Goal: Task Accomplishment & Management: Use online tool/utility

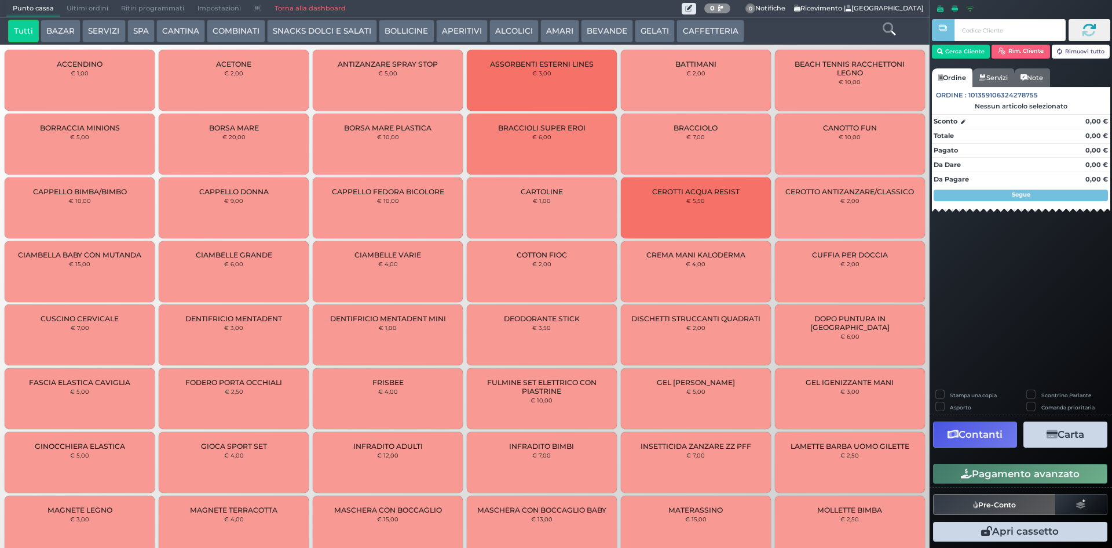
click at [90, 11] on span "Ultimi ordini" at bounding box center [87, 9] width 54 height 16
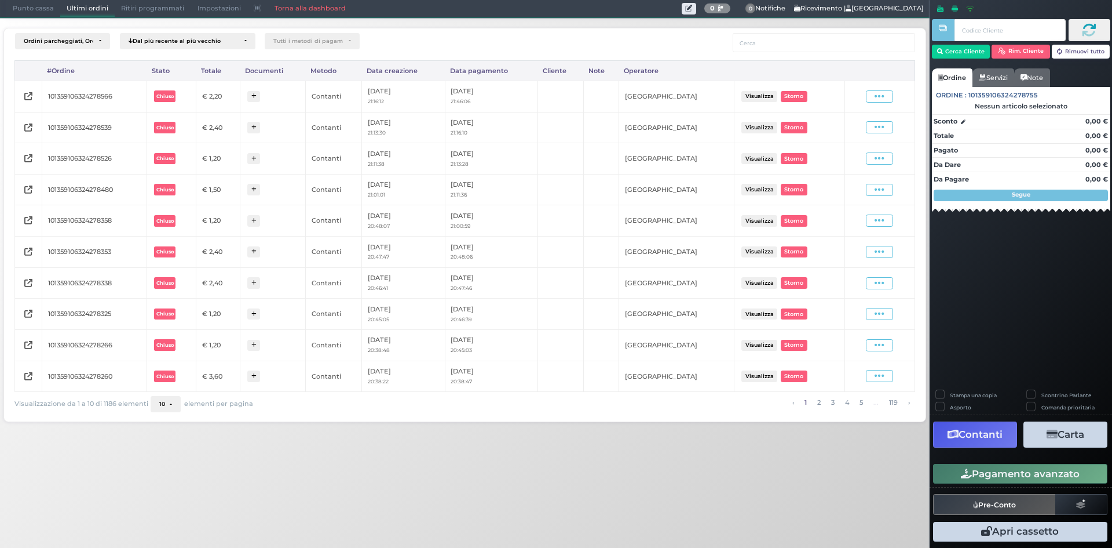
click at [169, 405] on button "10" at bounding box center [166, 404] width 30 height 16
click at [185, 362] on link "50" at bounding box center [183, 359] width 64 height 21
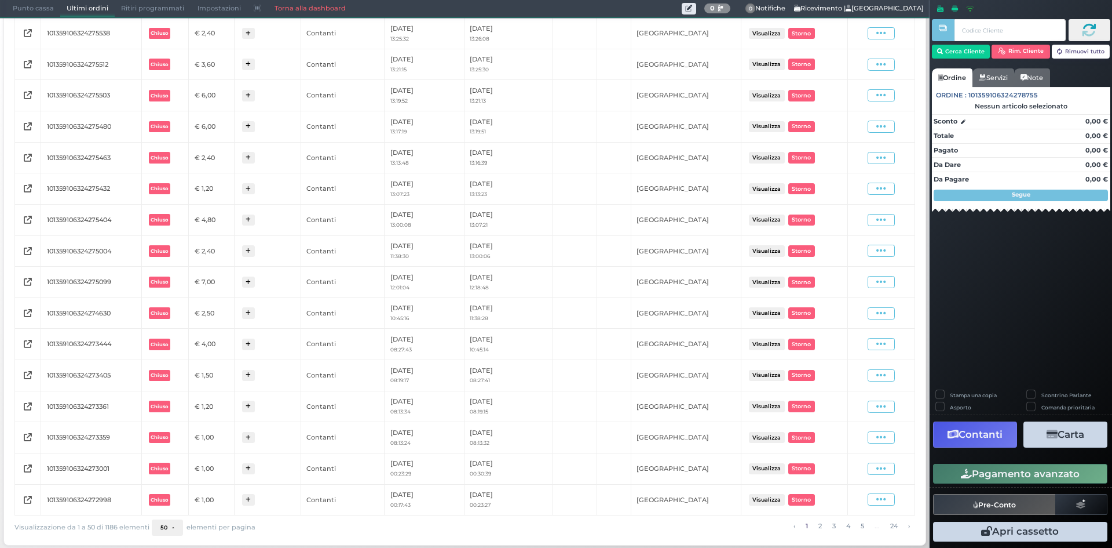
scroll to position [1600, 0]
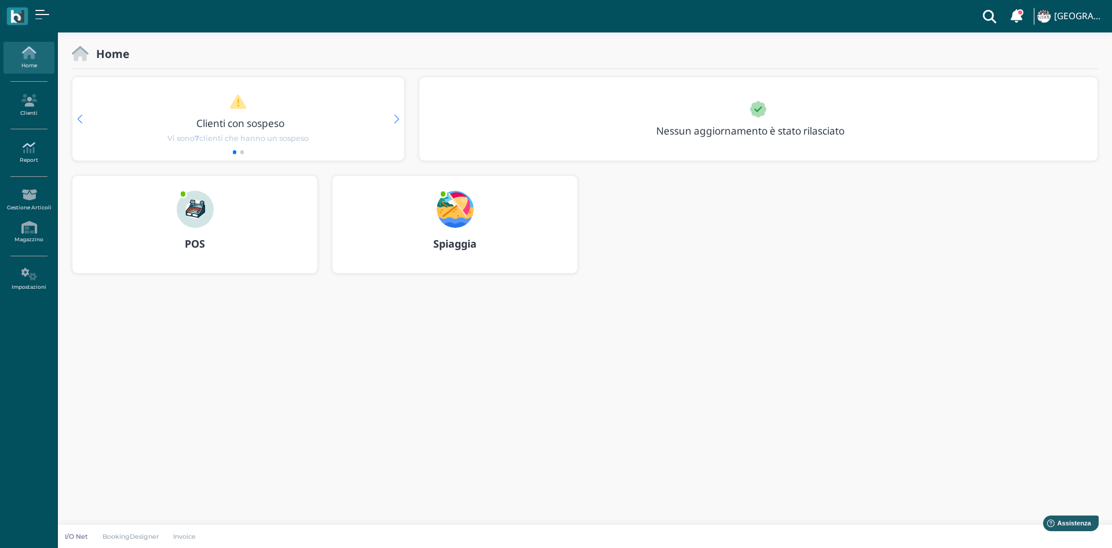
click at [24, 152] on icon at bounding box center [28, 147] width 50 height 13
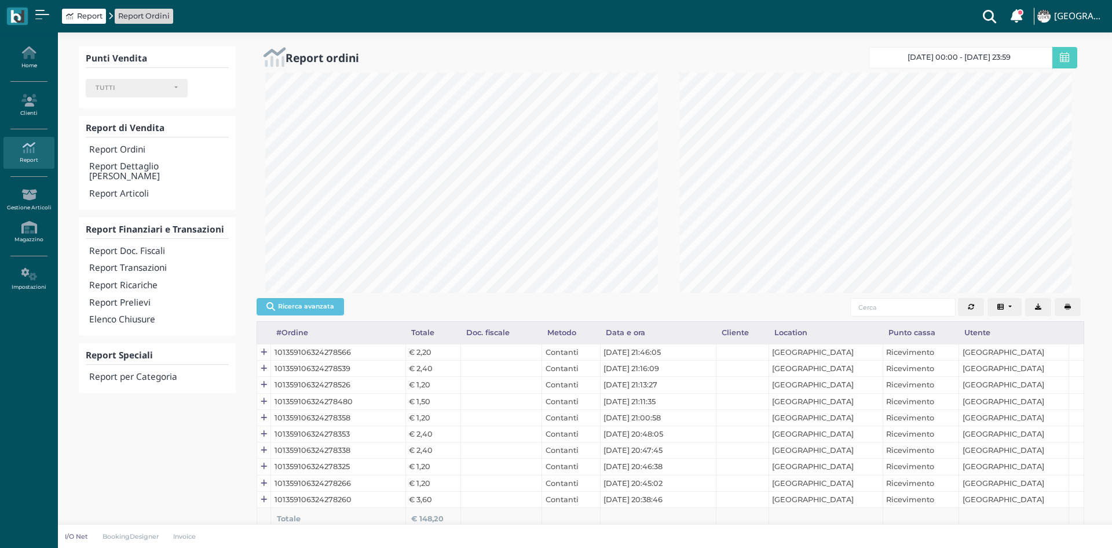
select select
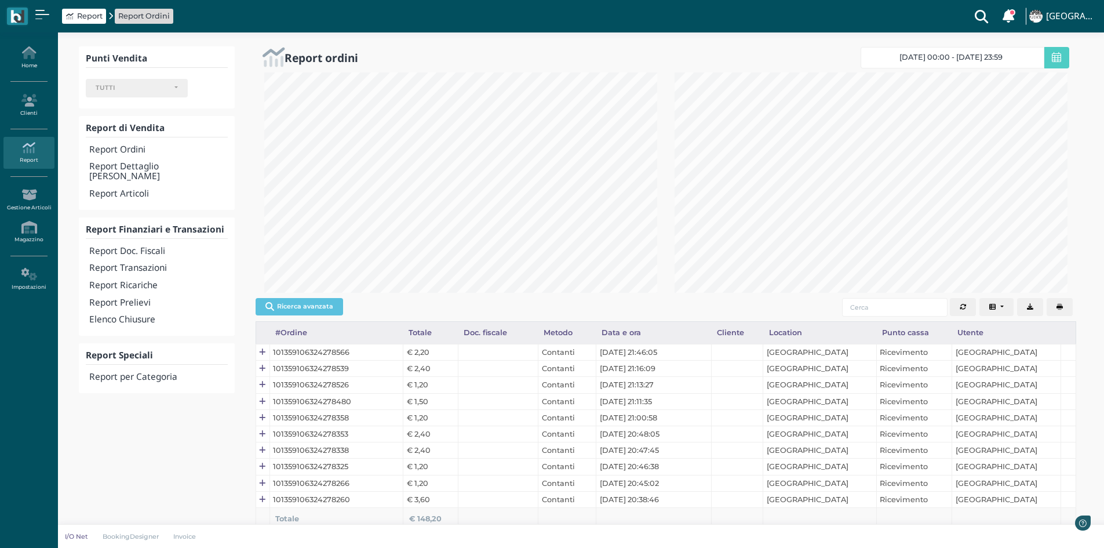
scroll to position [220, 410]
click at [156, 246] on h4 "Report Doc. Fiscali" at bounding box center [158, 251] width 138 height 10
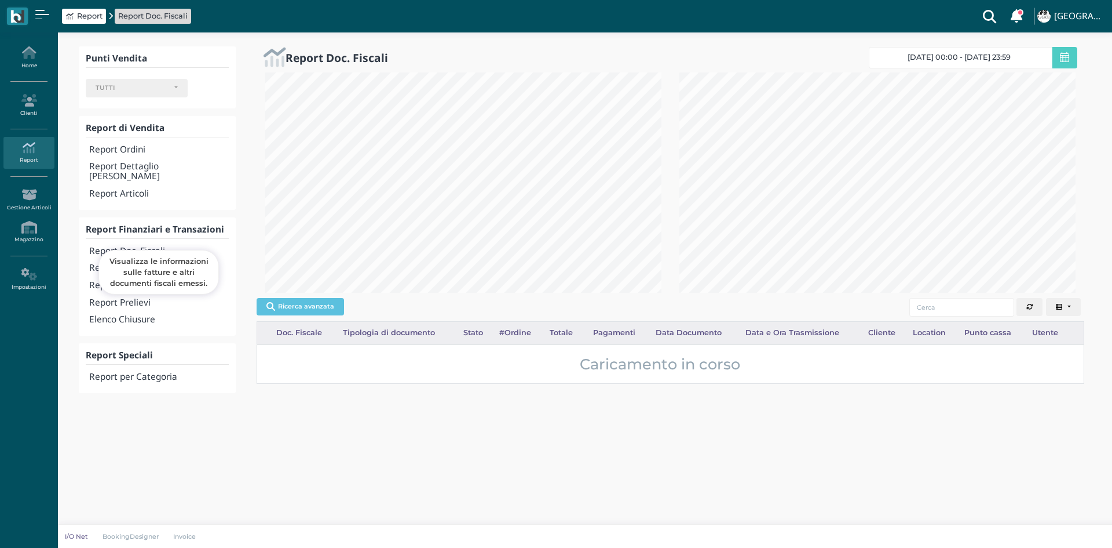
select select
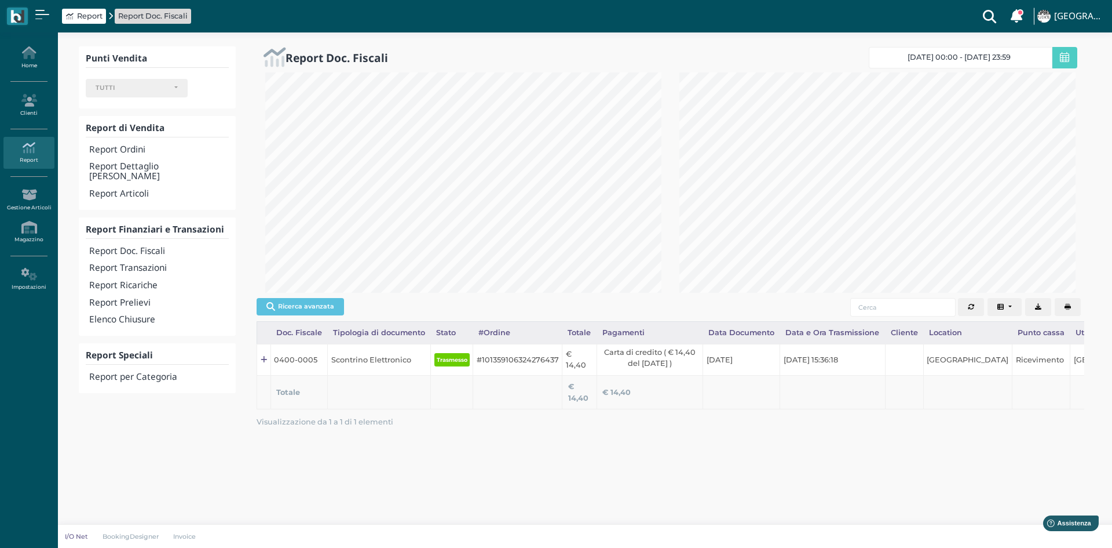
scroll to position [220, 414]
click at [1072, 306] on button "button" at bounding box center [1068, 307] width 26 height 19
click at [160, 263] on h4 "Report Transazioni" at bounding box center [159, 268] width 140 height 10
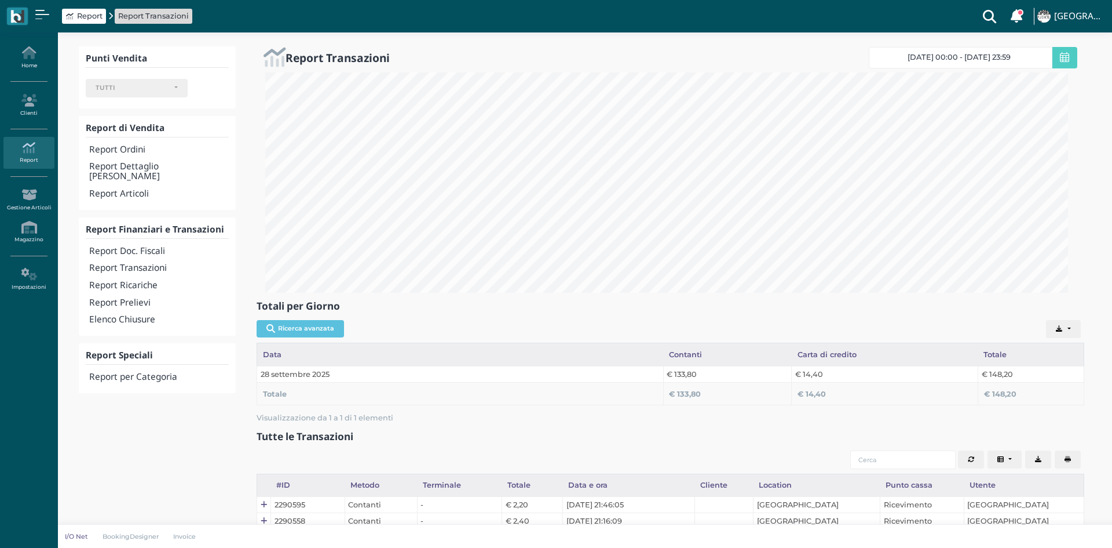
select select
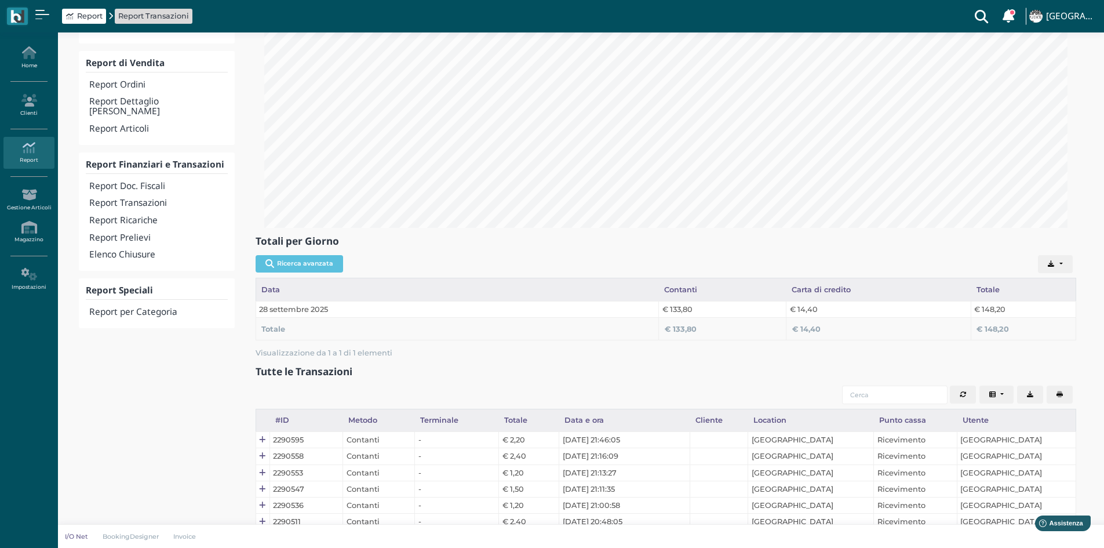
scroll to position [174, 0]
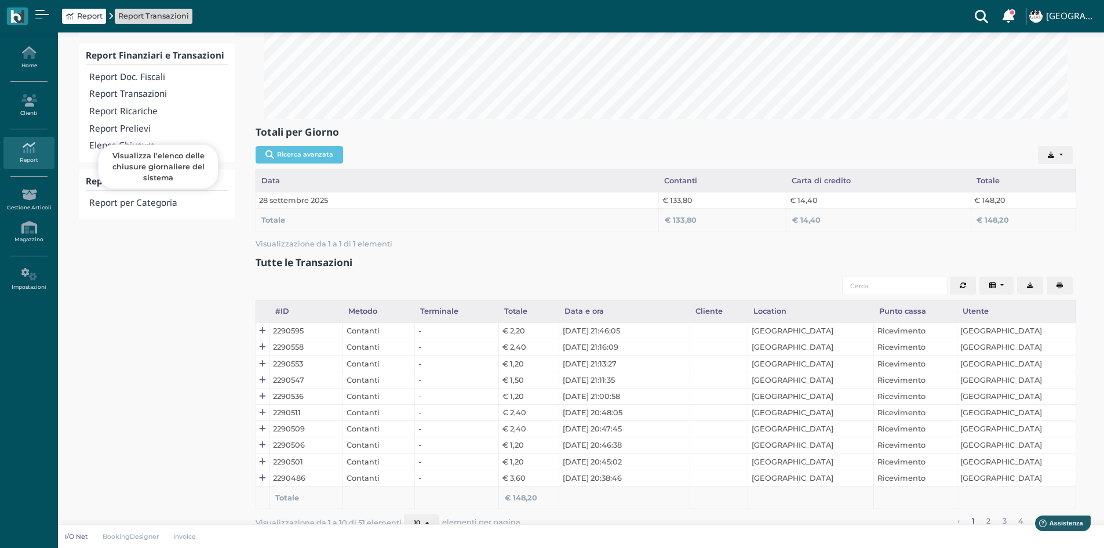
click at [133, 141] on h4 "Elenco Chiusure" at bounding box center [158, 146] width 138 height 10
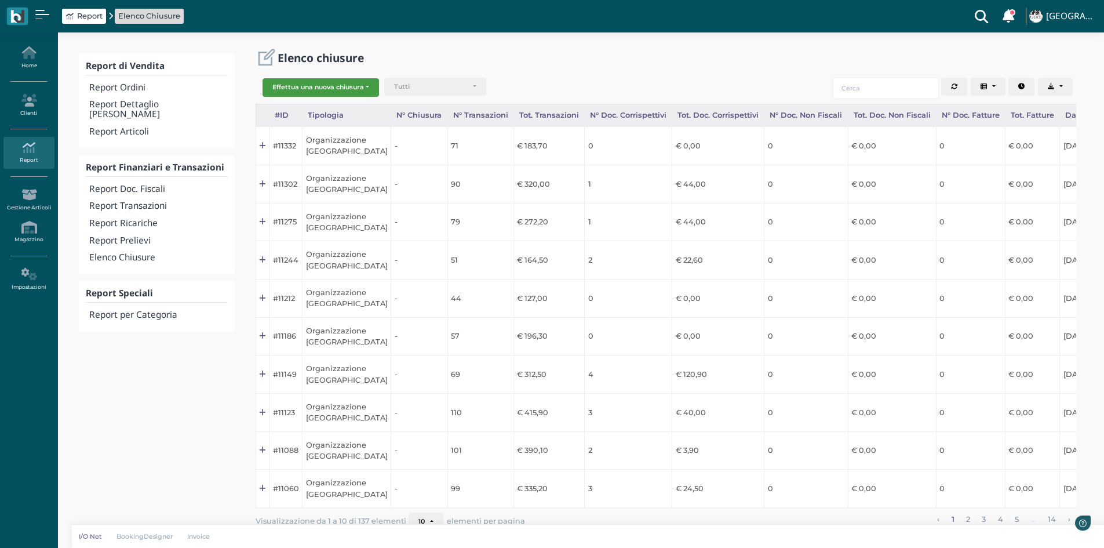
click at [308, 90] on button "Effettua una nuova chiusura" at bounding box center [320, 87] width 116 height 19
click at [311, 107] on span "Organizzazione" at bounding box center [308, 106] width 90 height 15
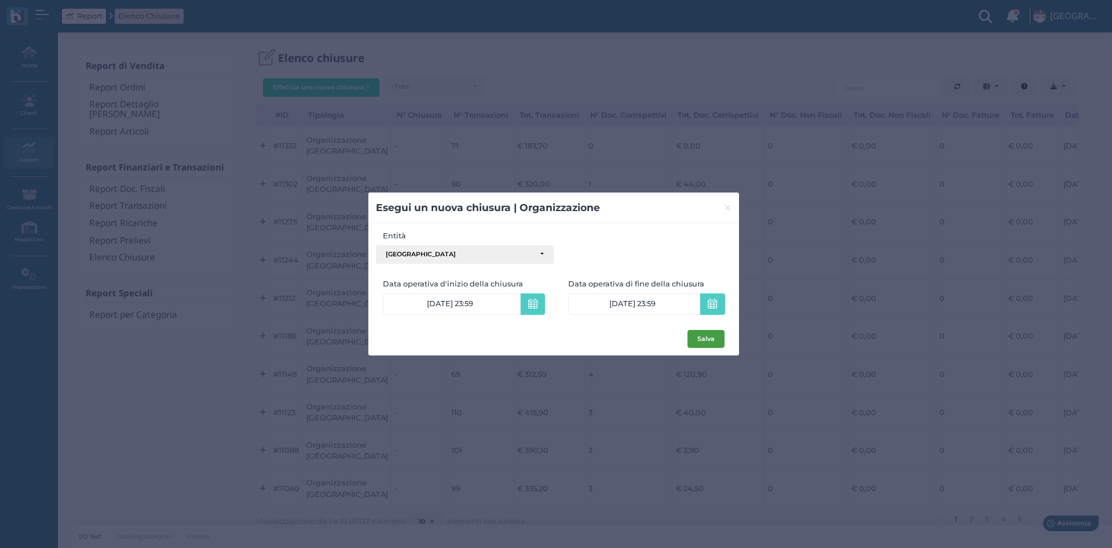
click at [705, 340] on button "Salva" at bounding box center [706, 339] width 37 height 19
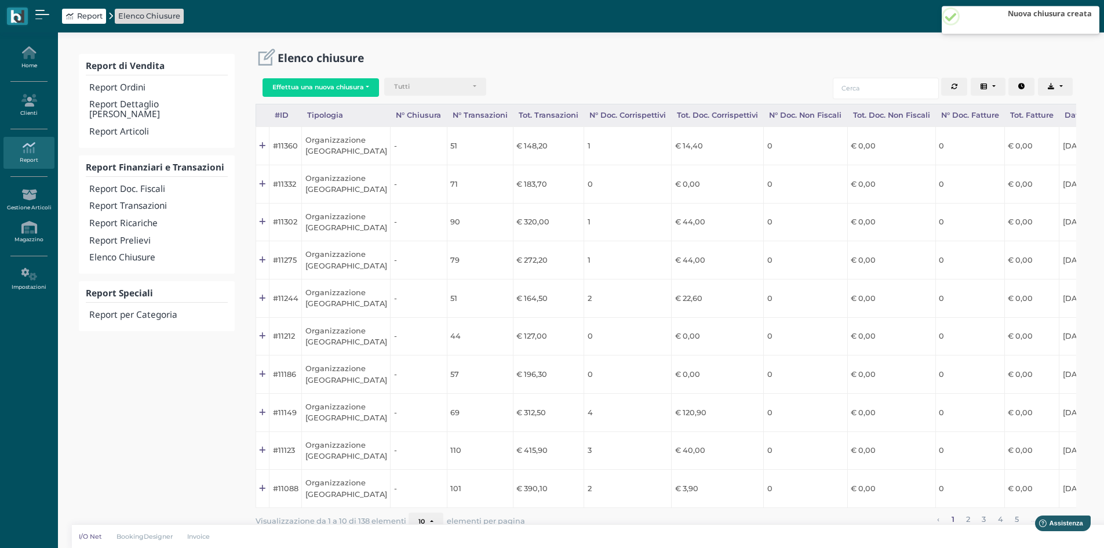
scroll to position [0, 114]
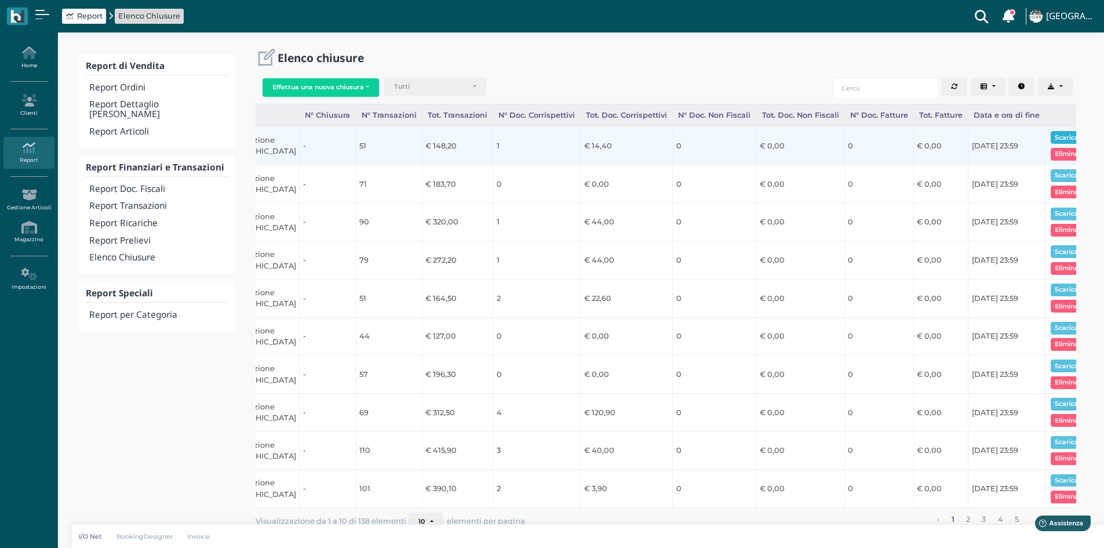
click at [1056, 134] on button "Scarica pdf" at bounding box center [1072, 137] width 45 height 13
